Goal: Transaction & Acquisition: Purchase product/service

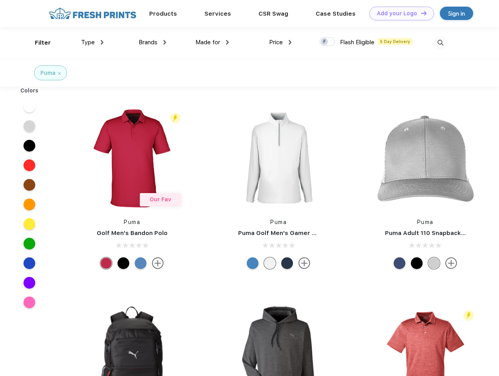
click at [399, 13] on link "Add your Logo Design Tool" at bounding box center [401, 14] width 65 height 14
click at [0, 0] on div "Design Tool" at bounding box center [0, 0] width 0 height 0
click at [420, 13] on link "Add your Logo Design Tool" at bounding box center [401, 14] width 65 height 14
click at [38, 43] on div "Filter" at bounding box center [43, 42] width 16 height 9
click at [92, 42] on span "Type" at bounding box center [88, 42] width 14 height 7
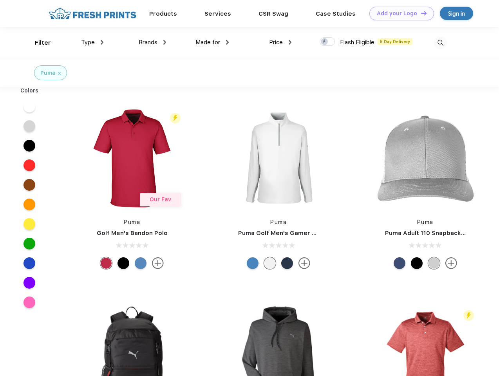
click at [152, 42] on span "Brands" at bounding box center [148, 42] width 19 height 7
click at [212, 42] on span "Made for" at bounding box center [207, 42] width 25 height 7
click at [280, 42] on span "Price" at bounding box center [276, 42] width 14 height 7
click at [328, 42] on div at bounding box center [327, 41] width 15 height 9
click at [325, 42] on input "checkbox" at bounding box center [322, 39] width 5 height 5
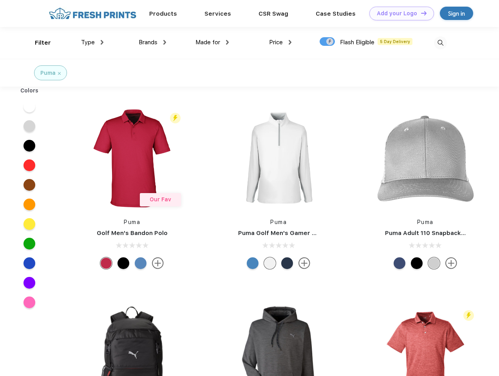
click at [440, 43] on img at bounding box center [440, 42] width 13 height 13
